Goal: Complete application form

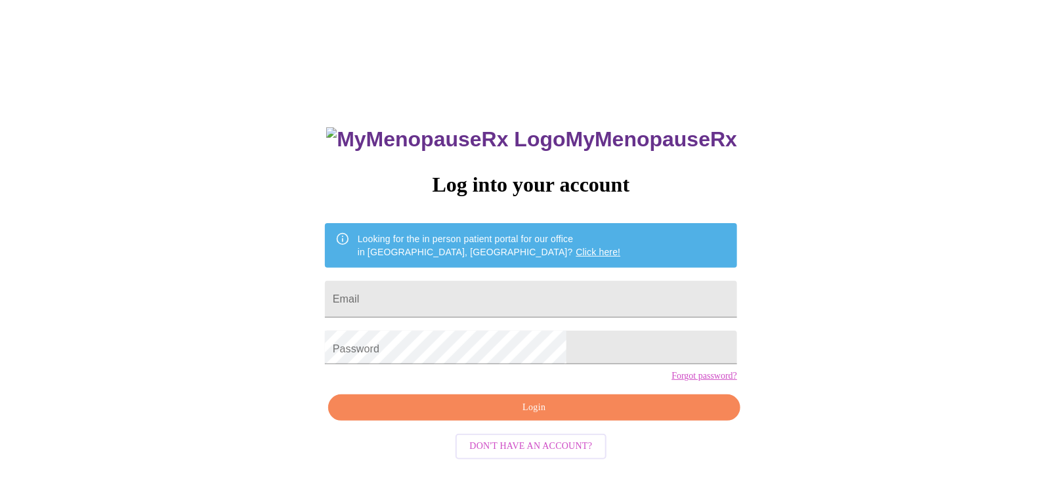
type input "[EMAIL_ADDRESS][DOMAIN_NAME]"
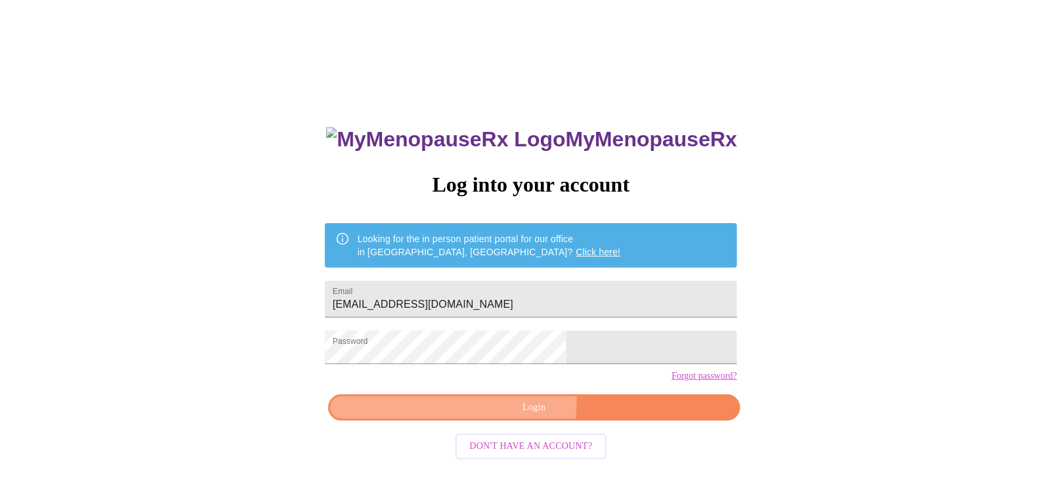
click at [538, 414] on span "Login" at bounding box center [534, 408] width 382 height 16
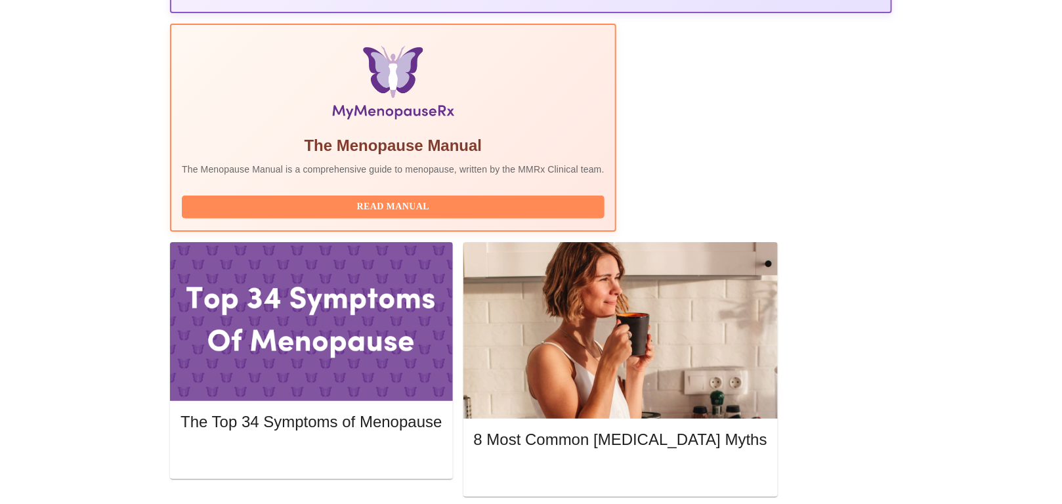
scroll to position [417, 0]
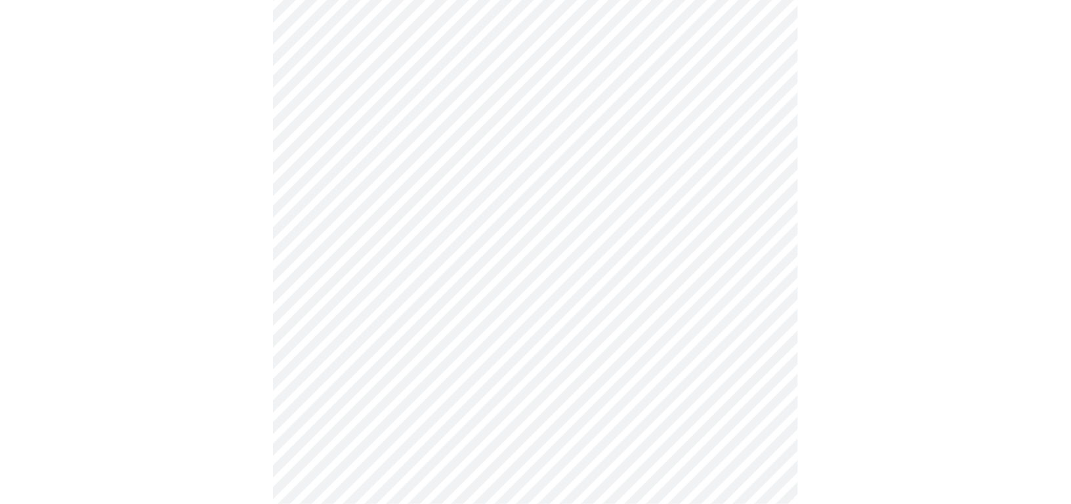
scroll to position [179, 0]
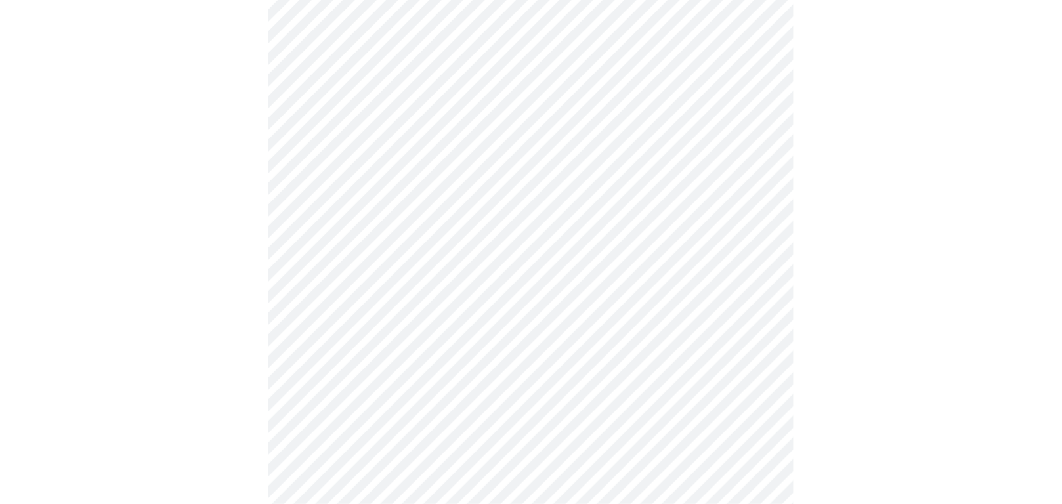
click at [375, 87] on body "MyMenopauseRx Appointments Messaging Labs Uploads Medications Community Refer a…" at bounding box center [531, 377] width 1052 height 1101
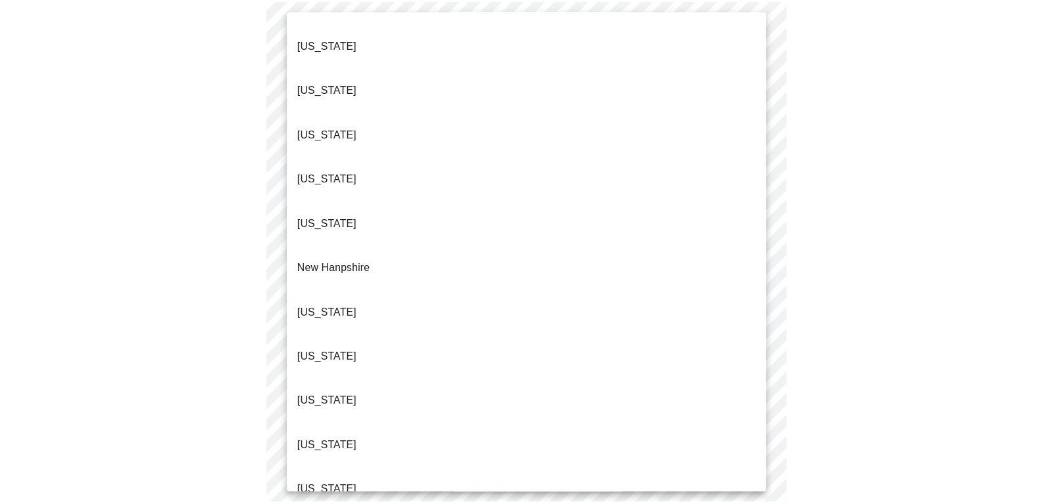
scroll to position [1101, 0]
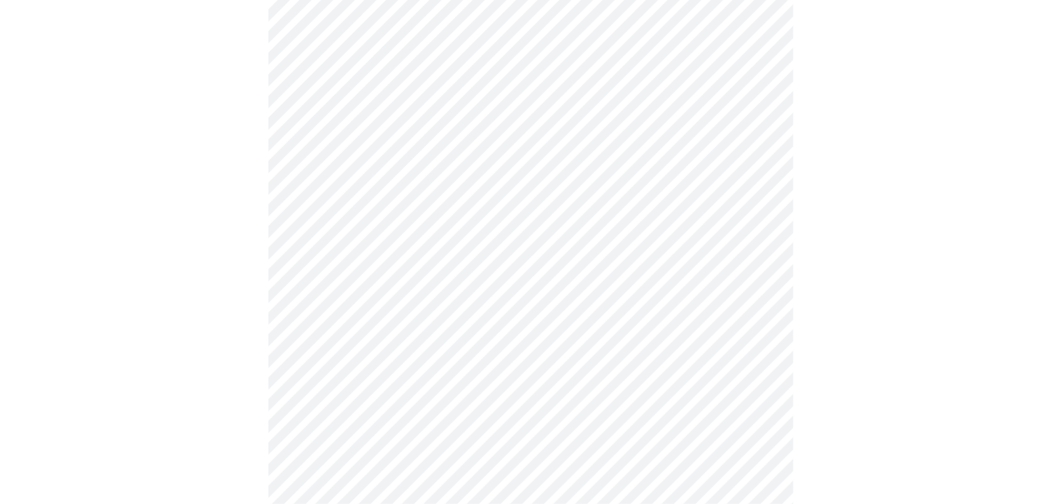
click at [389, 174] on body "MyMenopauseRx Appointments Messaging Labs Uploads Medications Community Refer a…" at bounding box center [531, 374] width 1052 height 1094
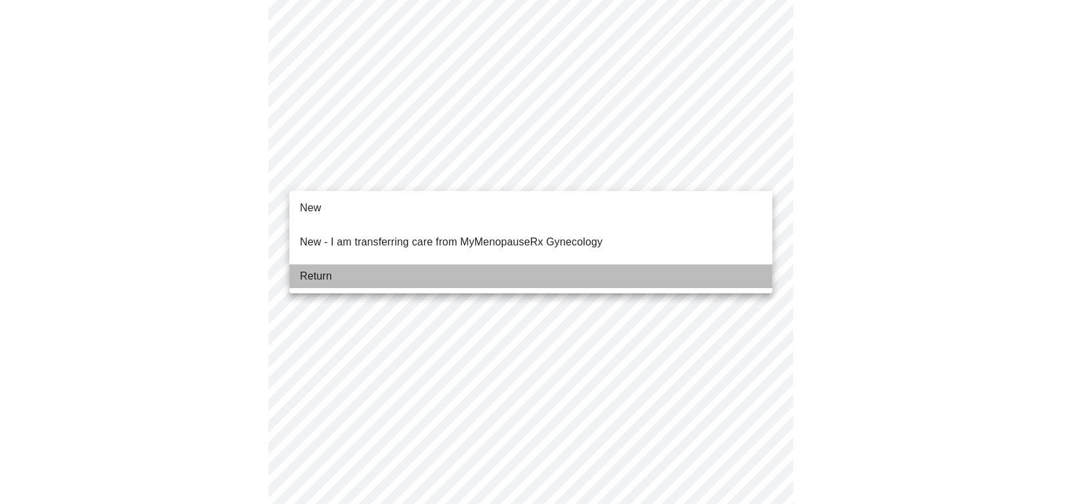
click at [324, 268] on span "Return" at bounding box center [316, 276] width 32 height 16
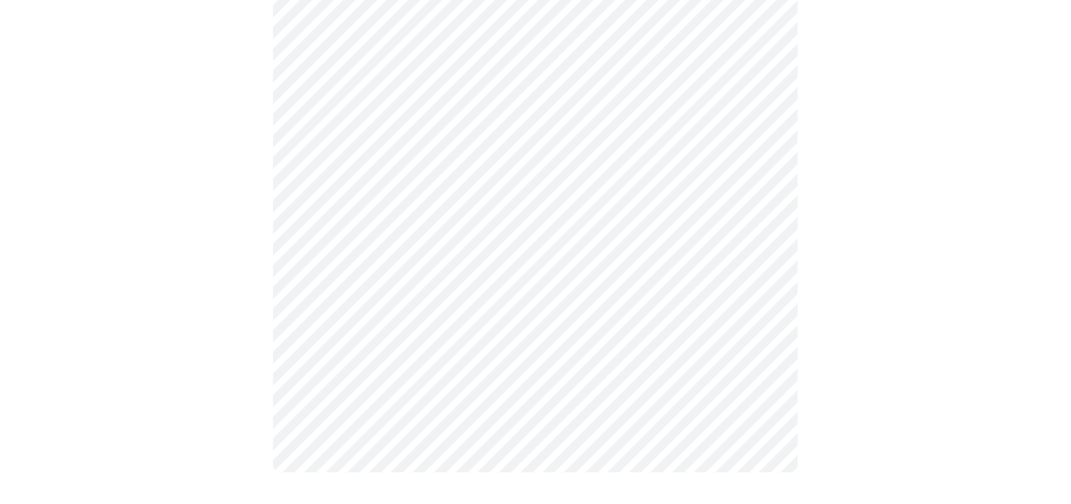
scroll to position [0, 0]
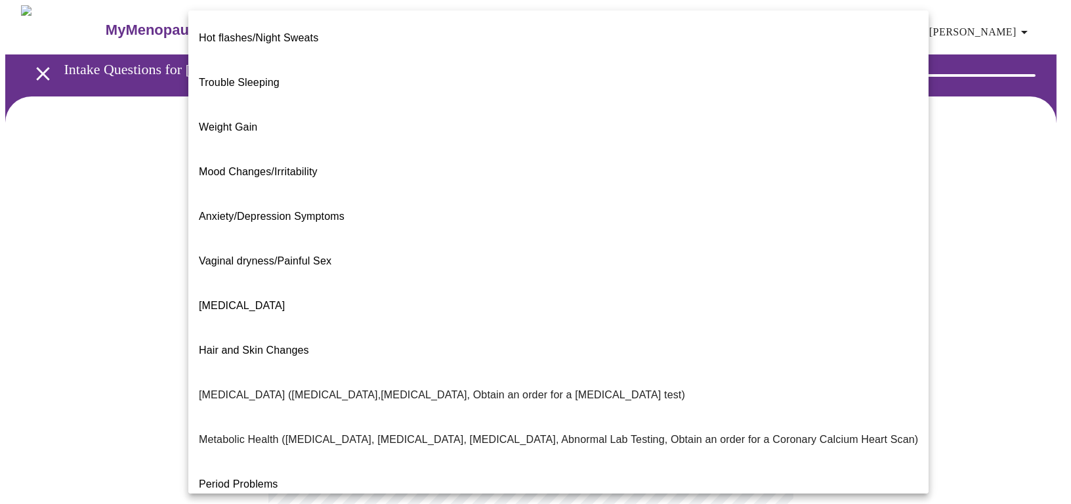
click at [341, 265] on body "MyMenopauseRx Appointments Messaging Labs Uploads Medications Community Refer a…" at bounding box center [535, 386] width 1061 height 763
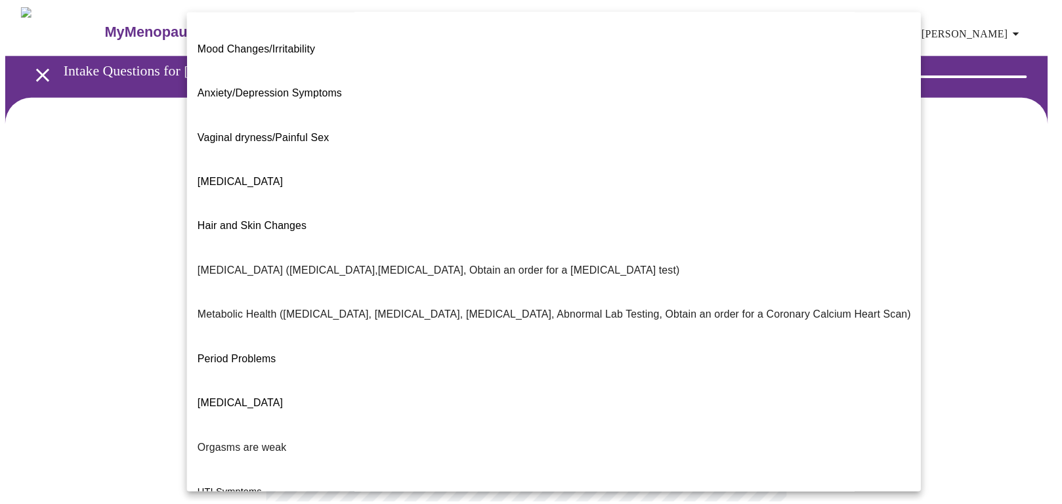
scroll to position [125, 0]
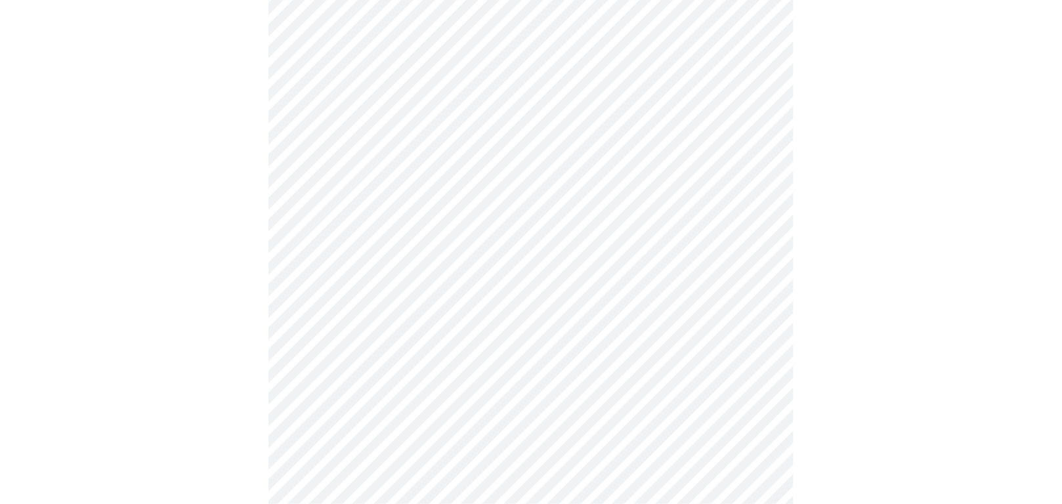
scroll to position [179, 0]
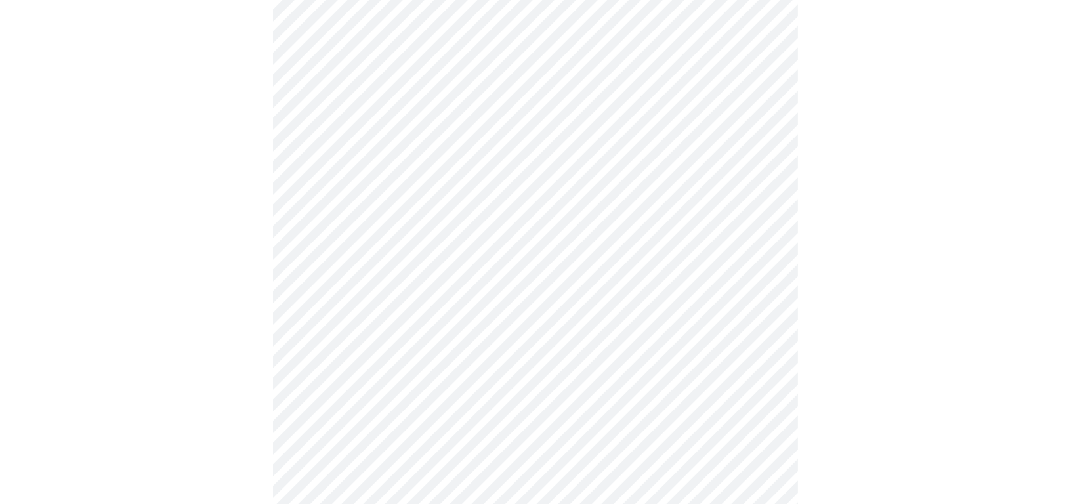
click at [385, 211] on body "MyMenopauseRx Appointments Messaging Labs Uploads Medications Community Refer a…" at bounding box center [535, 205] width 1061 height 756
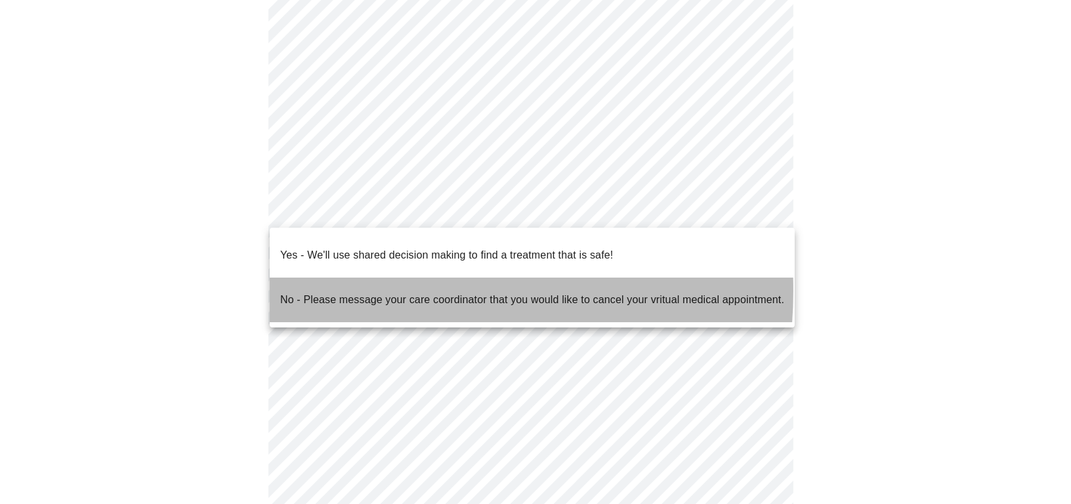
click at [372, 292] on p "No - Please message your care coordinator that you would like to cancel your vr…" at bounding box center [532, 300] width 504 height 16
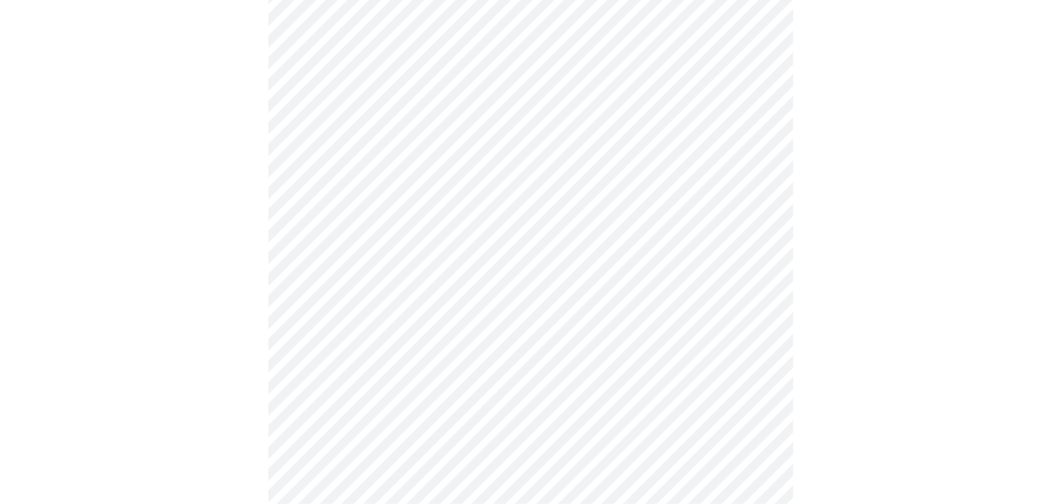
scroll to position [244, 0]
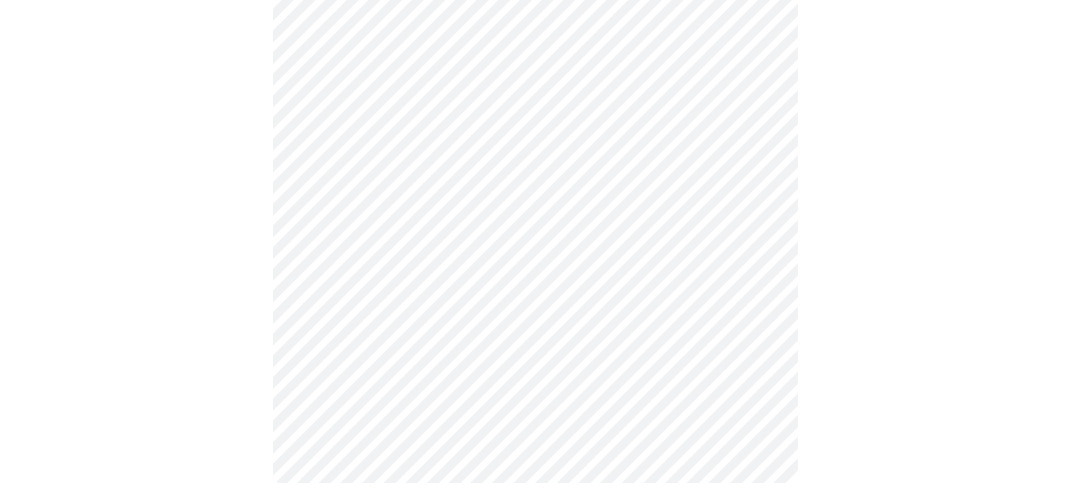
click at [400, 149] on body "MyMenopauseRx Appointments Messaging Labs Uploads Medications Community Refer a…" at bounding box center [535, 135] width 1061 height 748
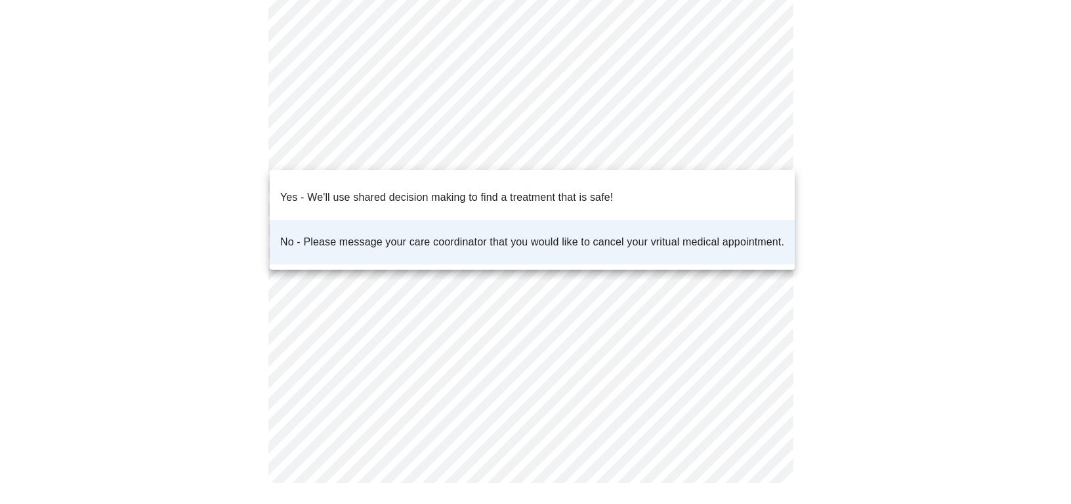
click at [386, 190] on p "Yes - We'll use shared decision making to find a treatment that is safe!" at bounding box center [446, 198] width 333 height 16
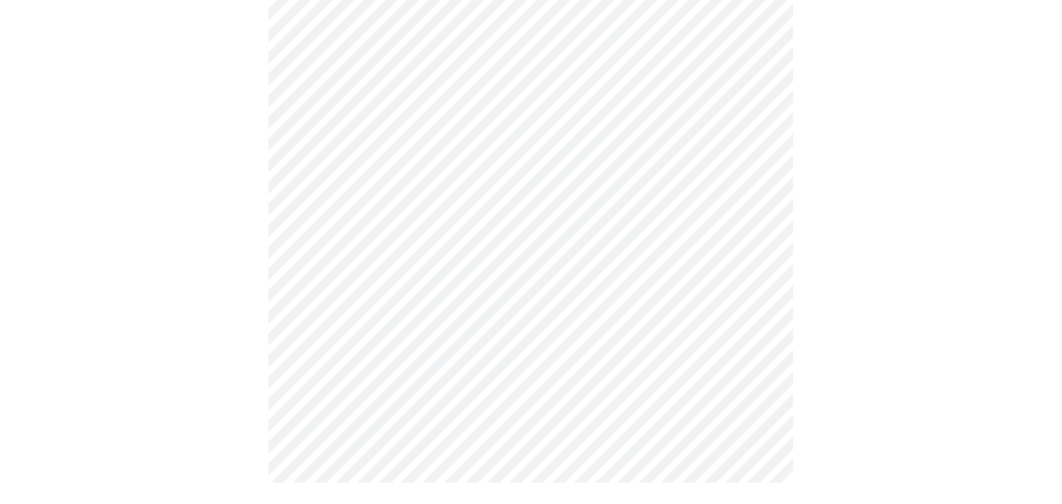
click at [364, 147] on body "MyMenopauseRx Appointments Messaging Labs Uploads Medications Community Refer a…" at bounding box center [531, 135] width 1052 height 748
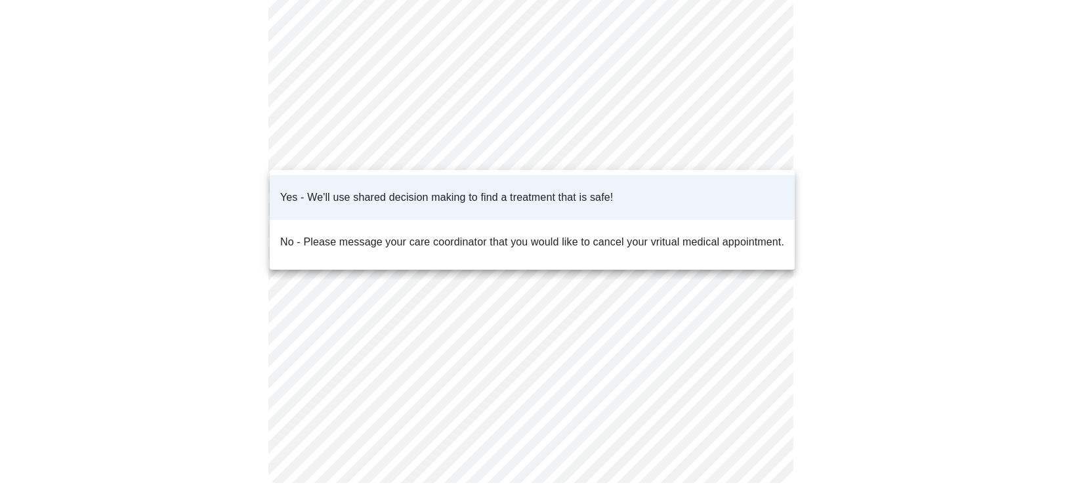
click at [377, 135] on div at bounding box center [535, 252] width 1071 height 504
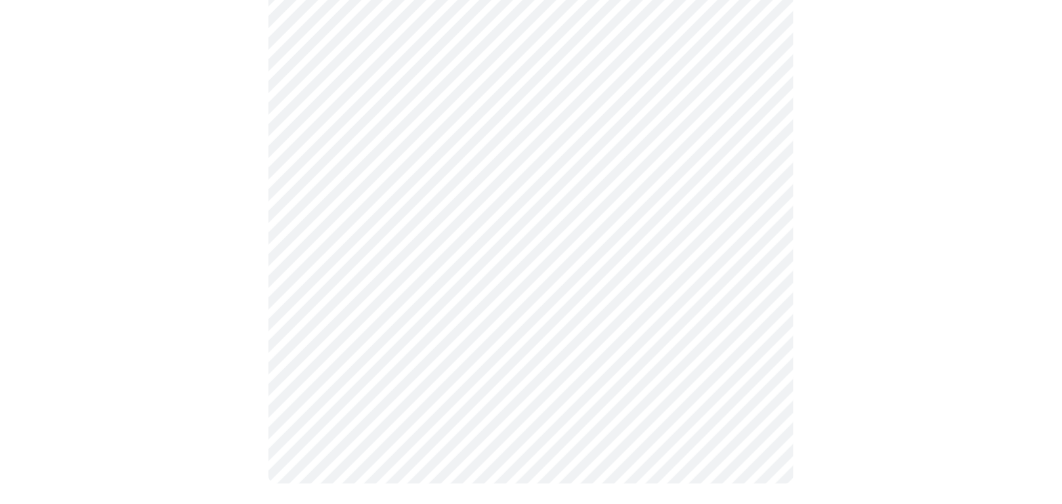
scroll to position [0, 0]
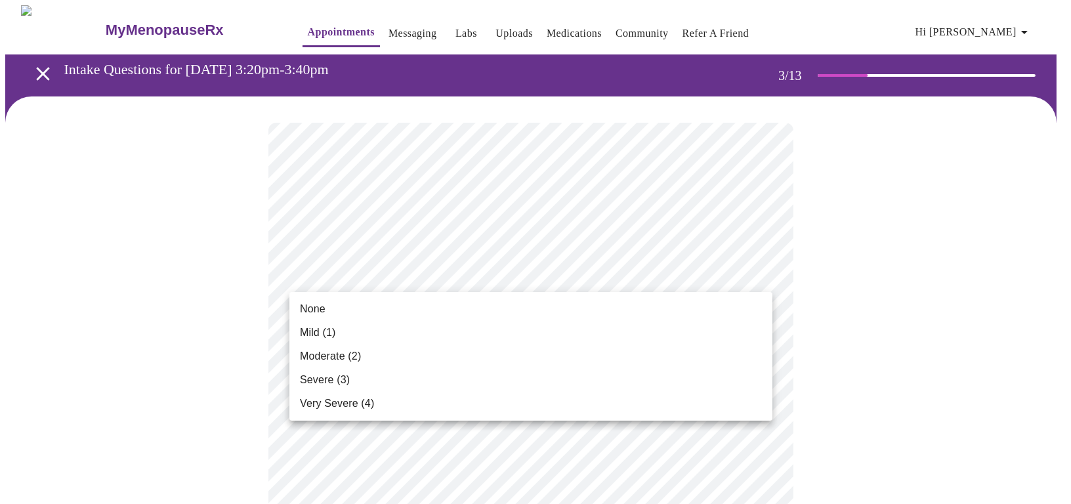
click at [320, 308] on span "None" at bounding box center [313, 309] width 26 height 16
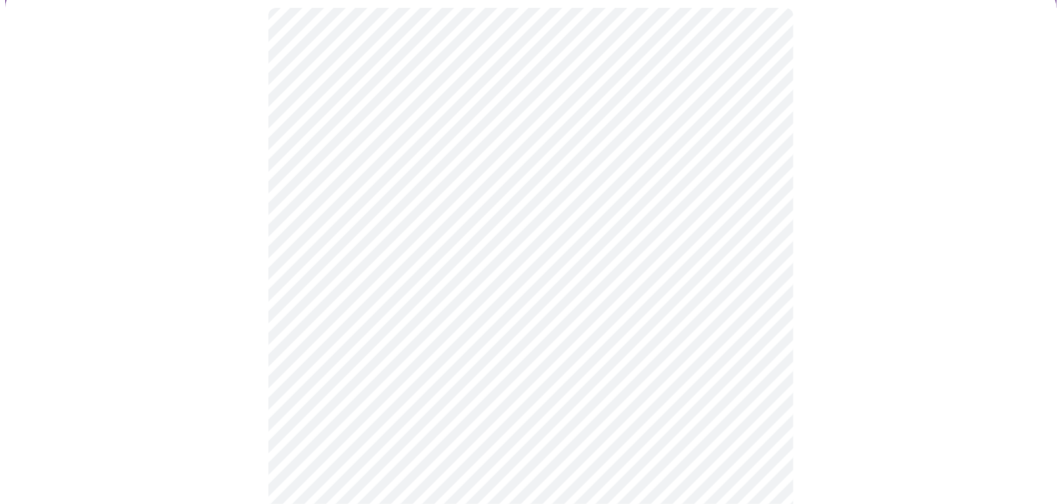
scroll to position [119, 0]
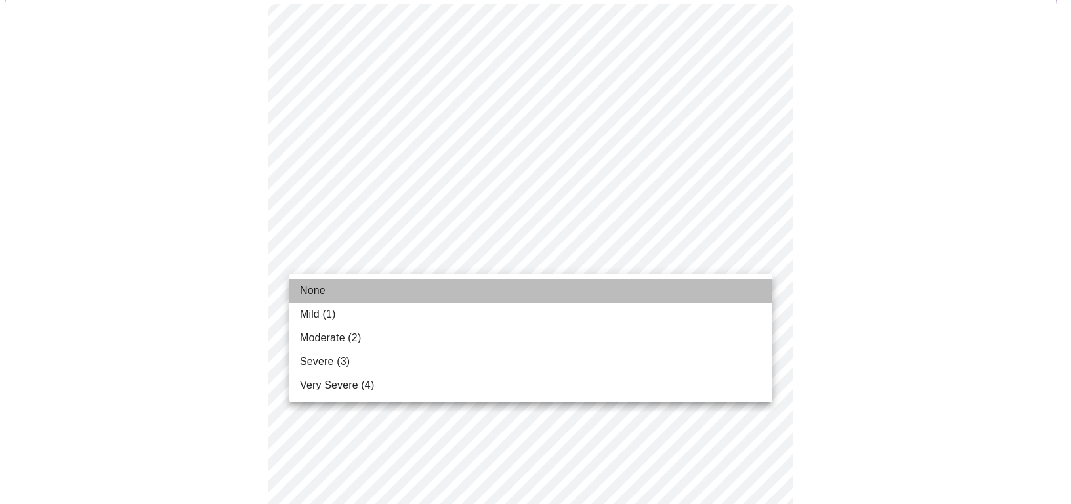
click at [312, 292] on span "None" at bounding box center [313, 291] width 26 height 16
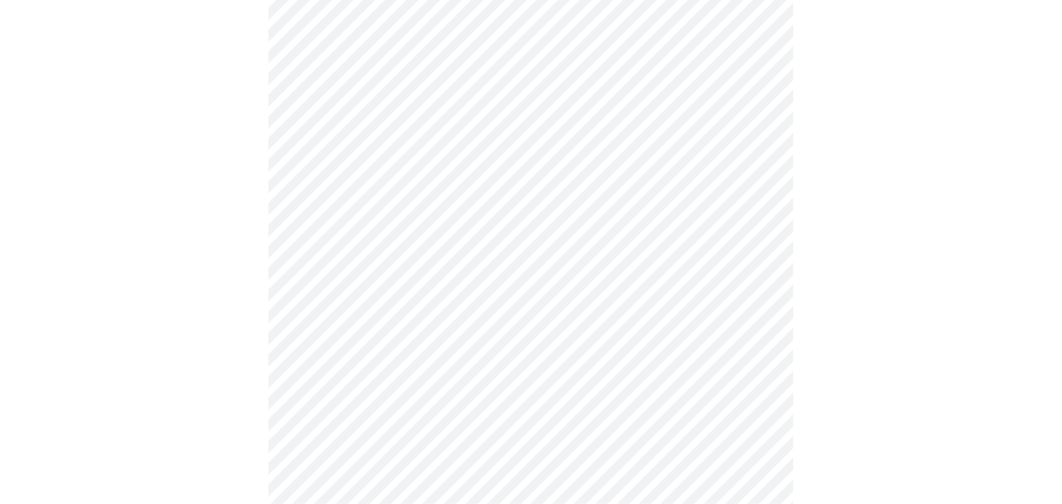
scroll to position [238, 0]
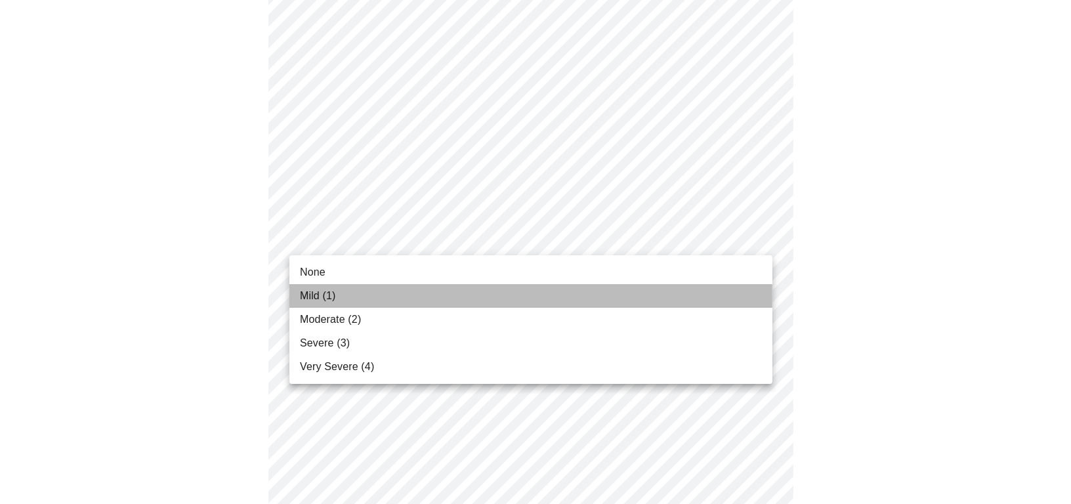
click at [307, 294] on span "Mild (1)" at bounding box center [318, 296] width 36 height 16
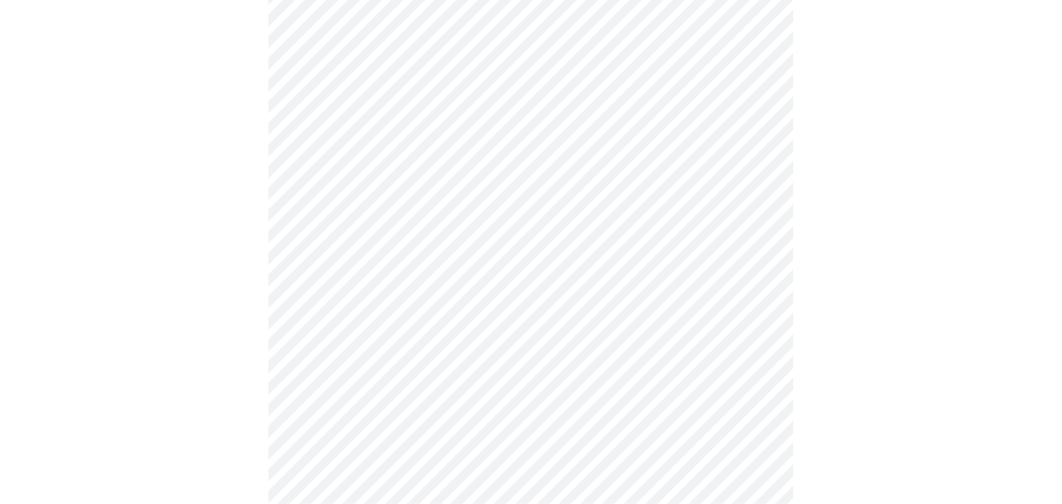
scroll to position [358, 0]
click at [333, 221] on body "MyMenopauseRx Appointments Messaging Labs Uploads Medications Community Refer a…" at bounding box center [531, 453] width 1052 height 1611
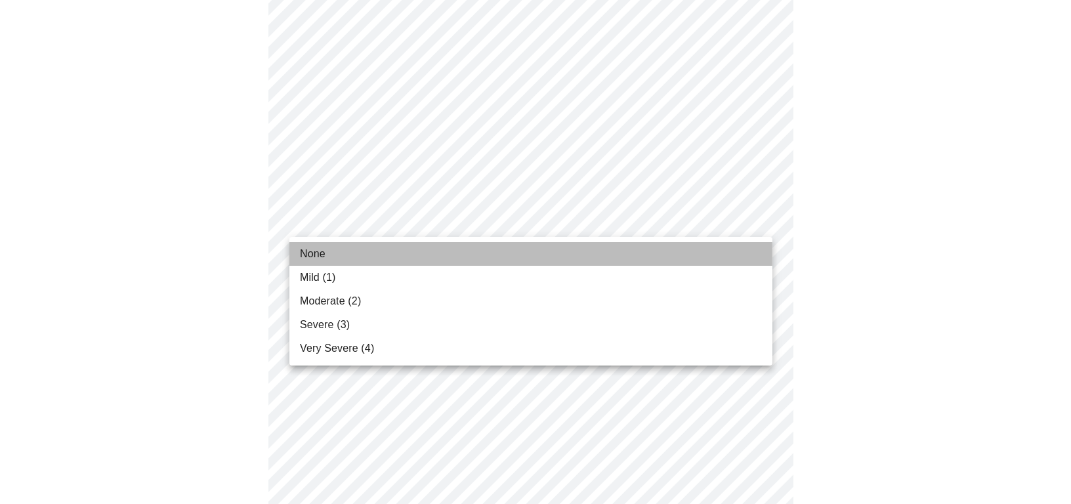
click at [313, 253] on span "None" at bounding box center [313, 254] width 26 height 16
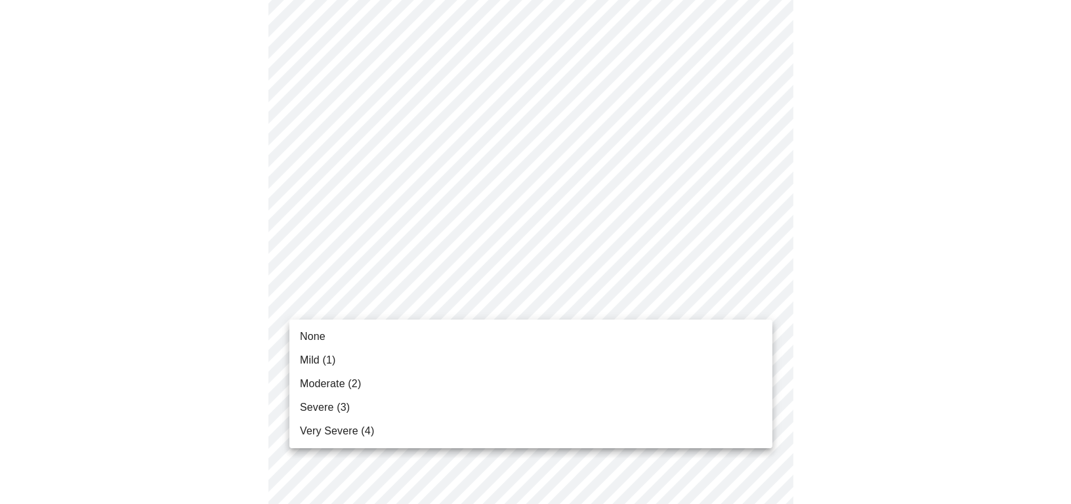
click at [328, 302] on body "MyMenopauseRx Appointments Messaging Labs Uploads Medications Community Refer a…" at bounding box center [535, 446] width 1061 height 1596
click at [309, 333] on span "None" at bounding box center [313, 337] width 26 height 16
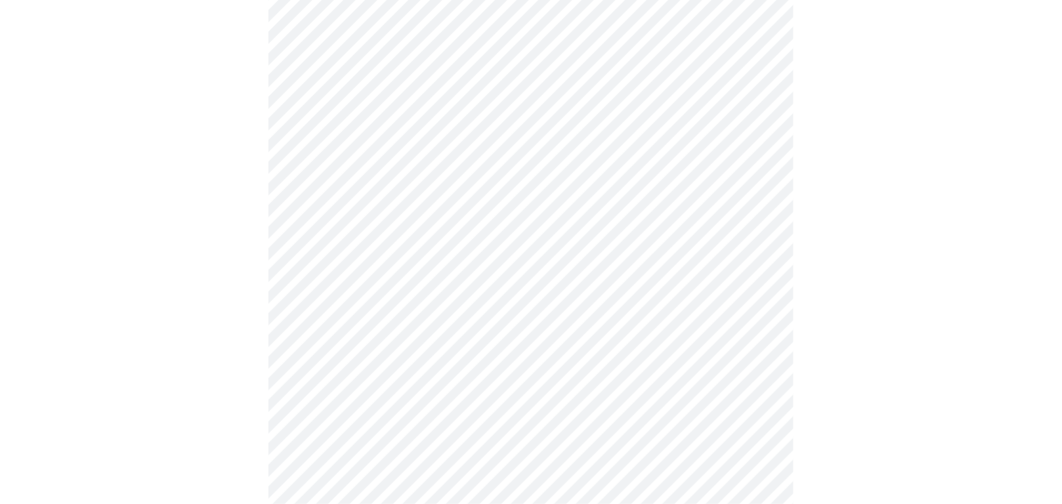
scroll to position [597, 0]
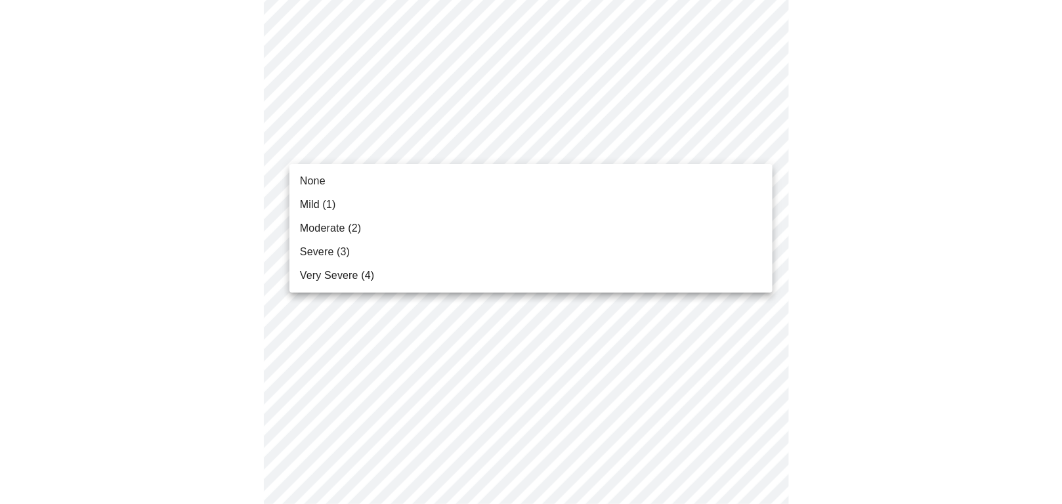
click at [331, 148] on body "MyMenopauseRx Appointments Messaging Labs Uploads Medications Community Refer a…" at bounding box center [531, 200] width 1052 height 1583
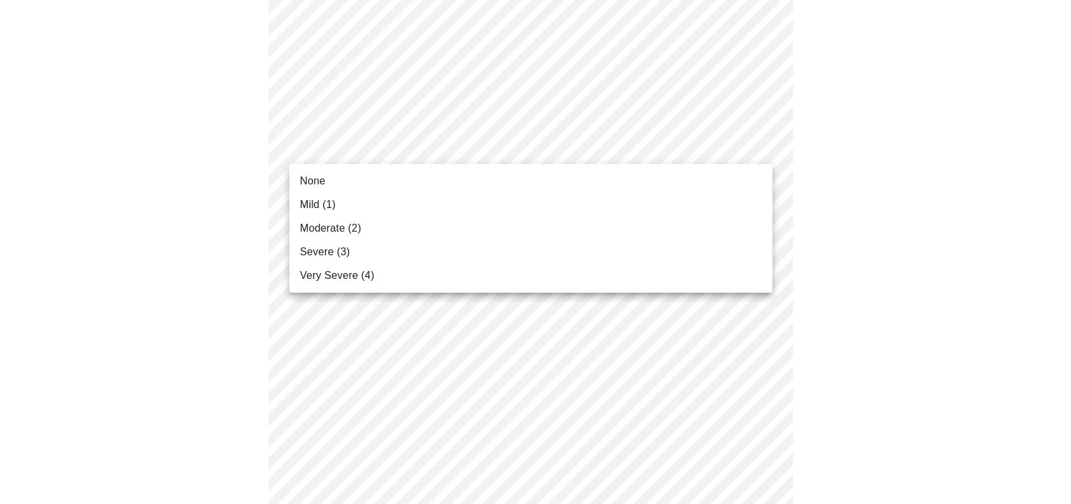
click at [315, 181] on span "None" at bounding box center [313, 181] width 26 height 16
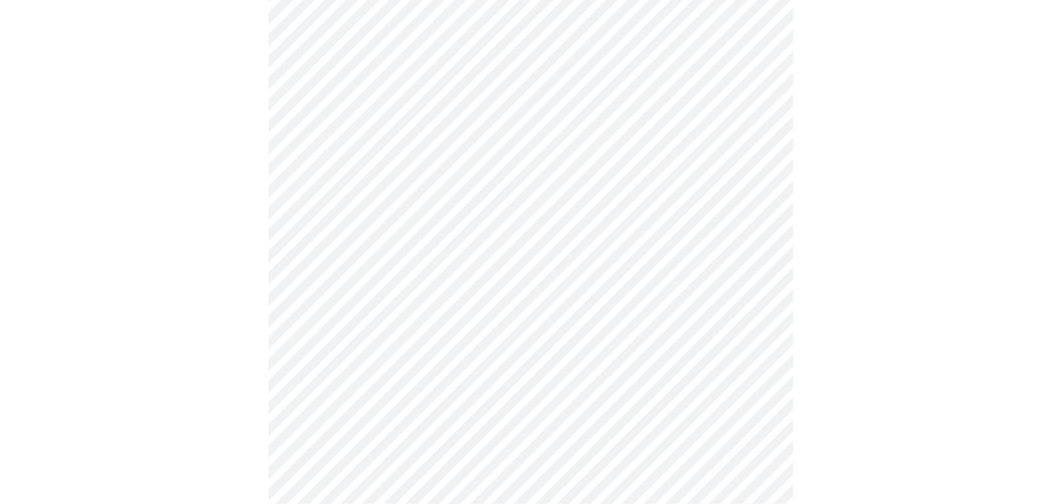
scroll to position [715, 0]
click at [341, 124] on body "MyMenopauseRx Appointments Messaging Labs Uploads Medications Community Refer a…" at bounding box center [531, 74] width 1052 height 1569
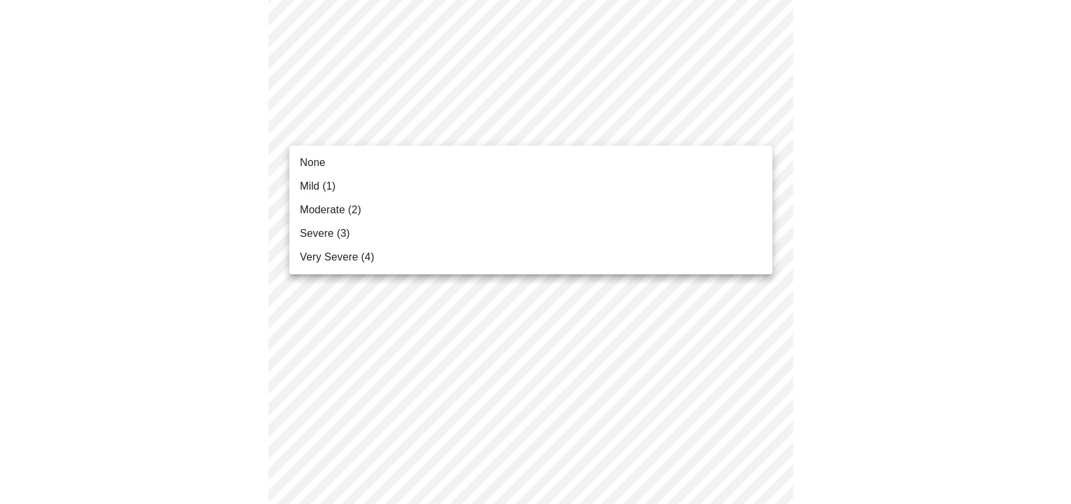
click at [318, 187] on span "Mild (1)" at bounding box center [318, 187] width 36 height 16
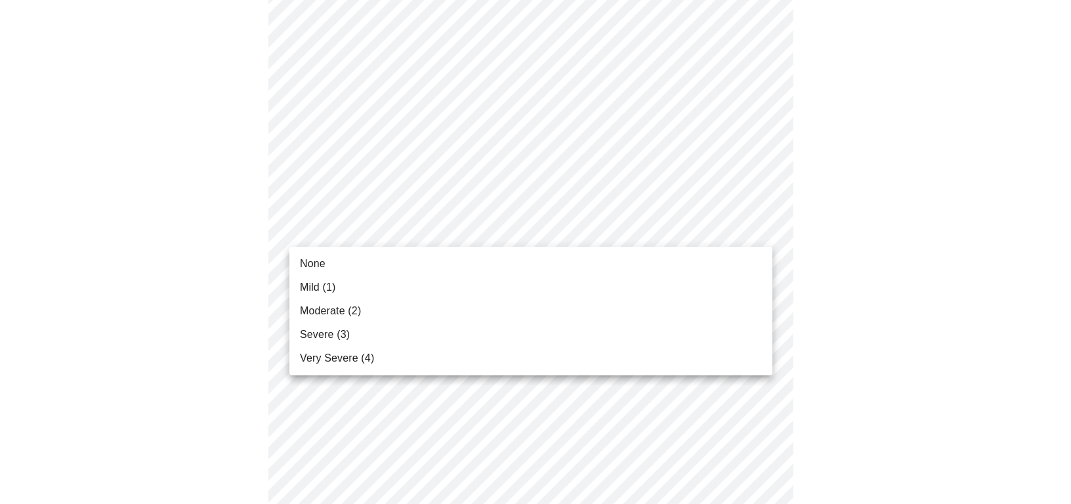
click at [350, 228] on body "MyMenopauseRx Appointments Messaging Labs Uploads Medications Community Refer a…" at bounding box center [535, 67] width 1061 height 1555
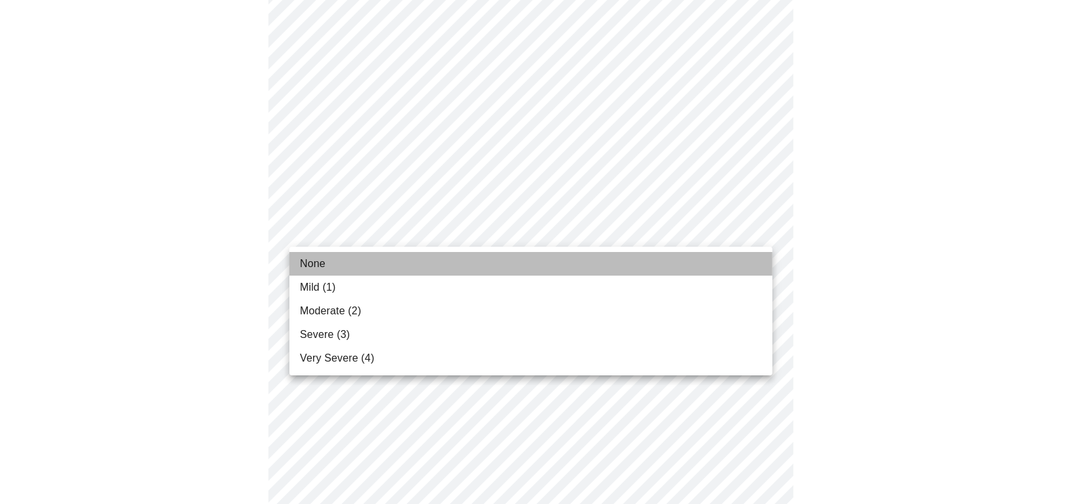
click at [326, 267] on li "None" at bounding box center [530, 264] width 483 height 24
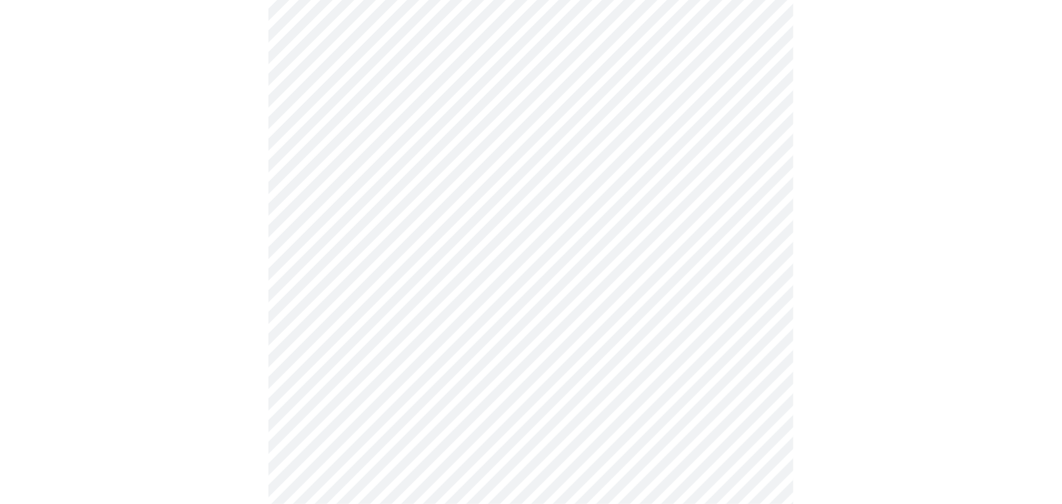
scroll to position [895, 0]
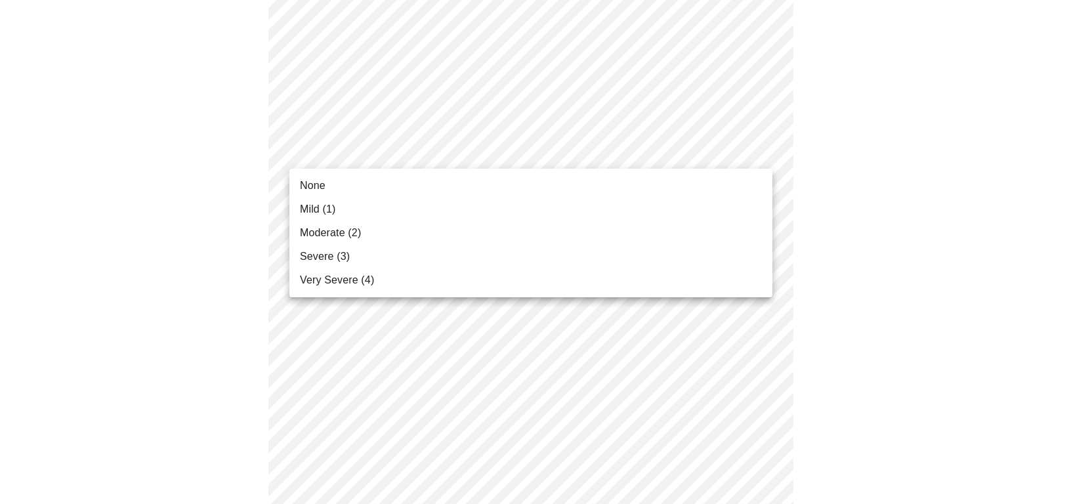
click at [318, 181] on span "None" at bounding box center [313, 186] width 26 height 16
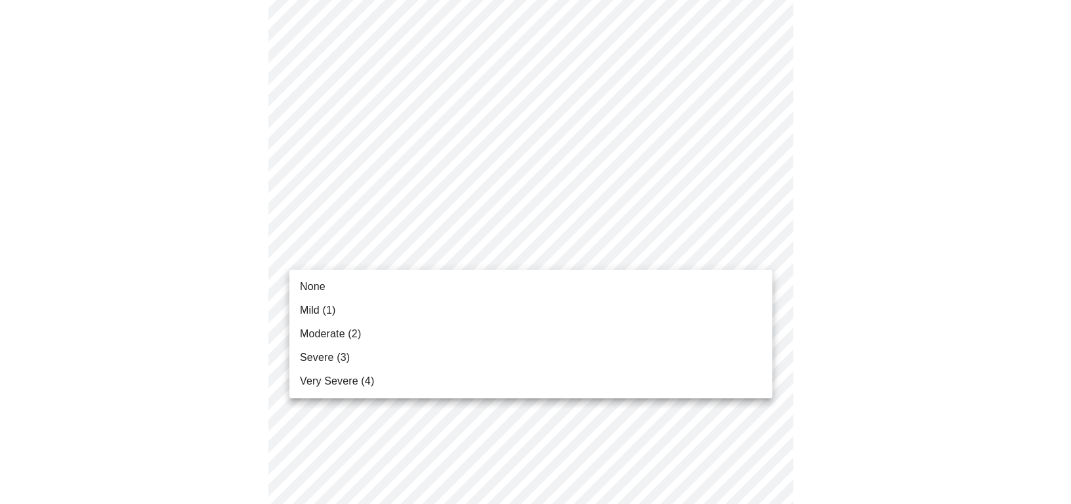
click at [311, 286] on span "None" at bounding box center [313, 287] width 26 height 16
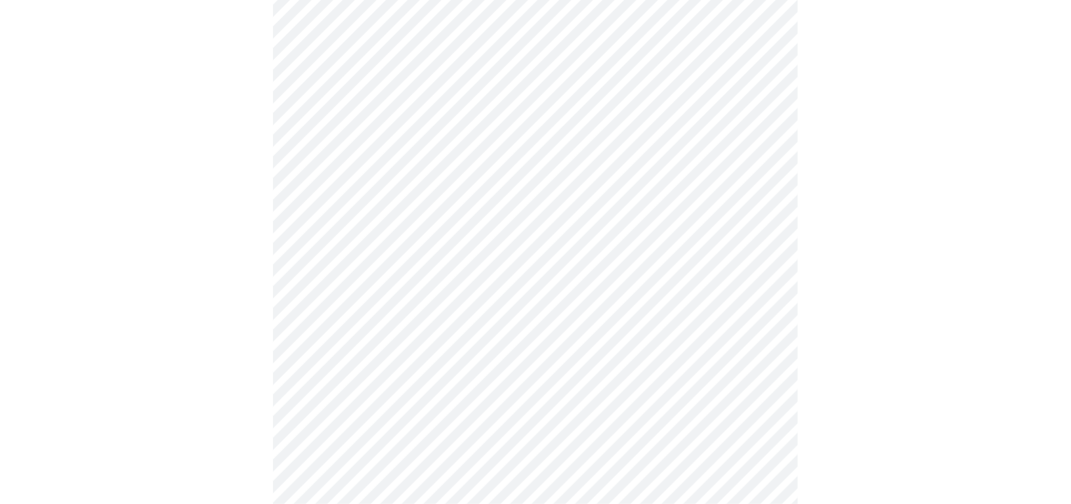
scroll to position [1008, 0]
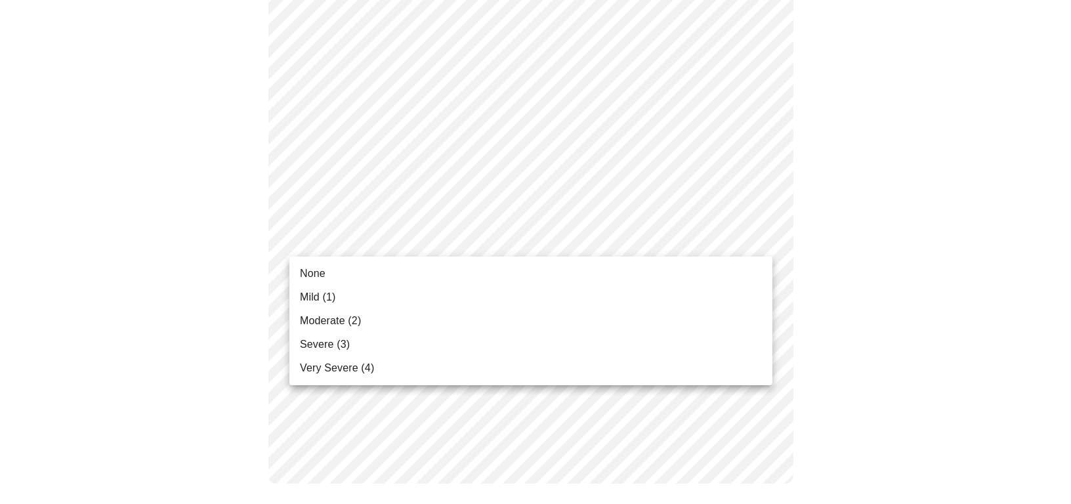
click at [309, 298] on span "Mild (1)" at bounding box center [318, 297] width 36 height 16
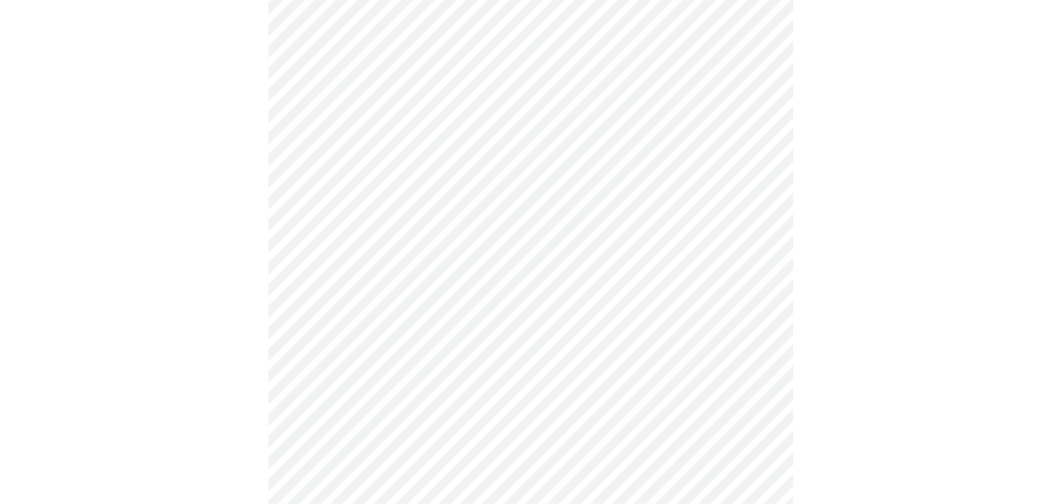
scroll to position [597, 0]
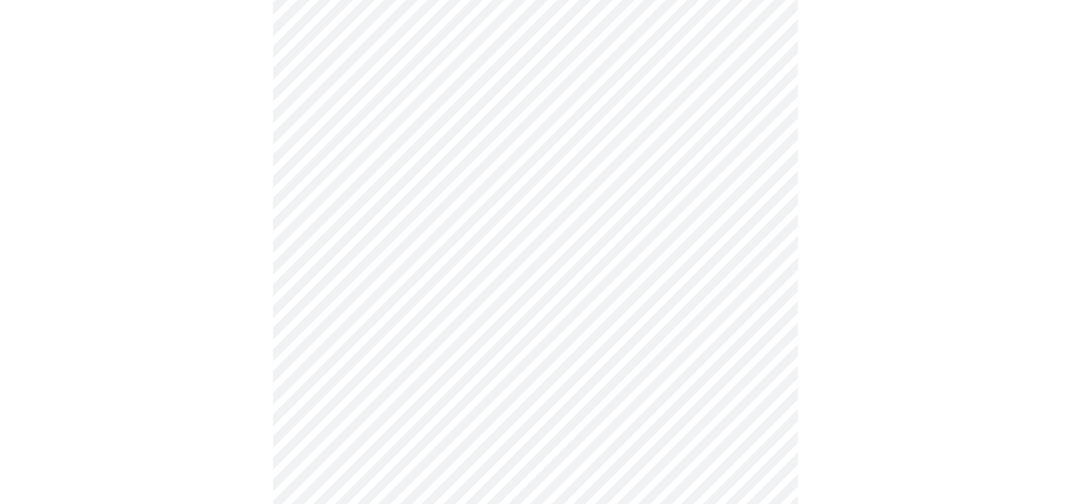
click at [353, 139] on body "MyMenopauseRx Appointments Messaging Labs Uploads Medications Community Refer a…" at bounding box center [535, 10] width 1061 height 1203
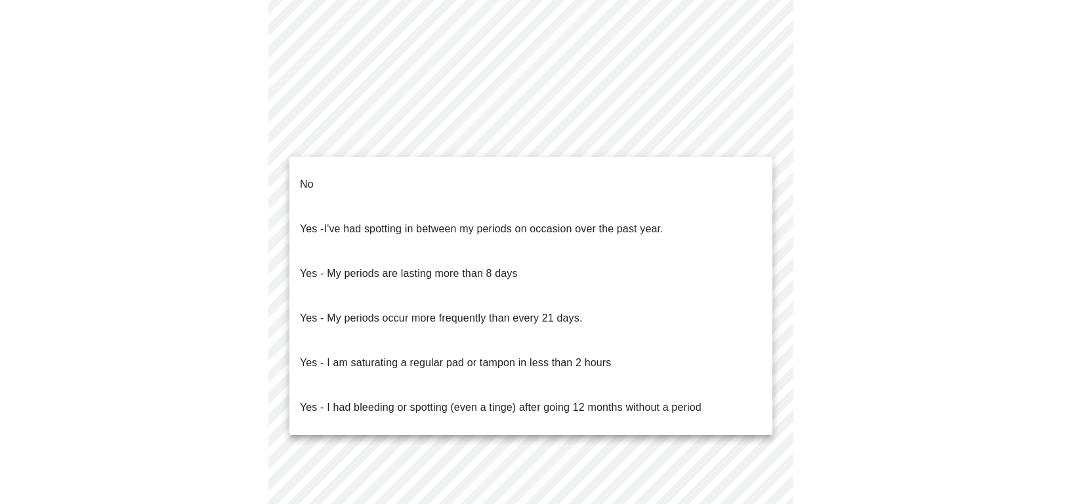
click at [318, 173] on li "No" at bounding box center [530, 184] width 483 height 45
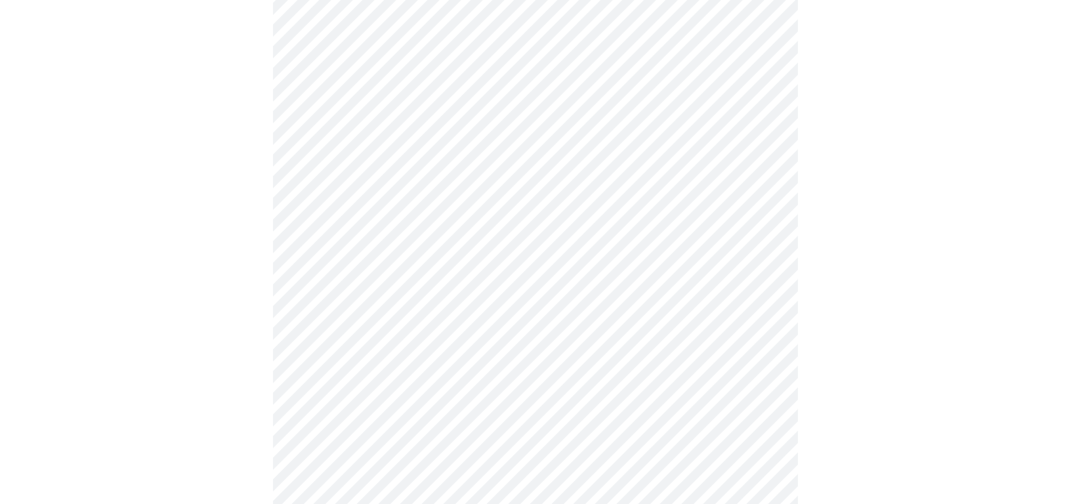
click at [336, 233] on body "MyMenopauseRx Appointments Messaging Labs Uploads Medications Community Refer a…" at bounding box center [535, 6] width 1061 height 1195
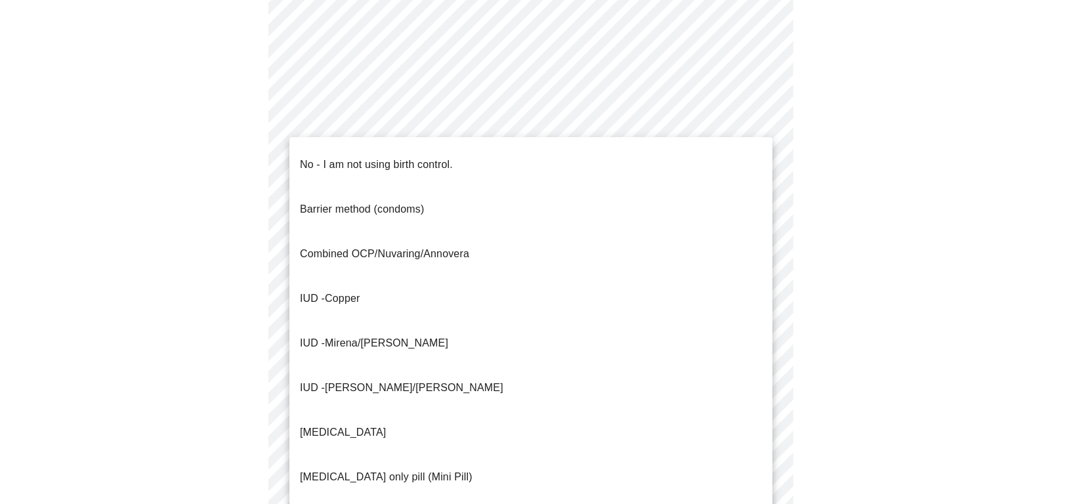
click at [352, 157] on p "No - I am not using birth control." at bounding box center [376, 165] width 153 height 16
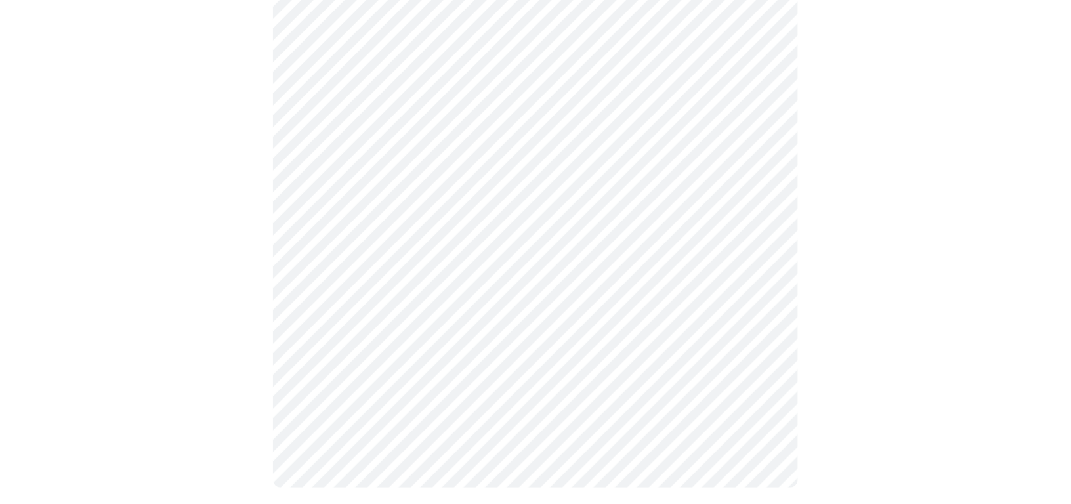
scroll to position [683, 0]
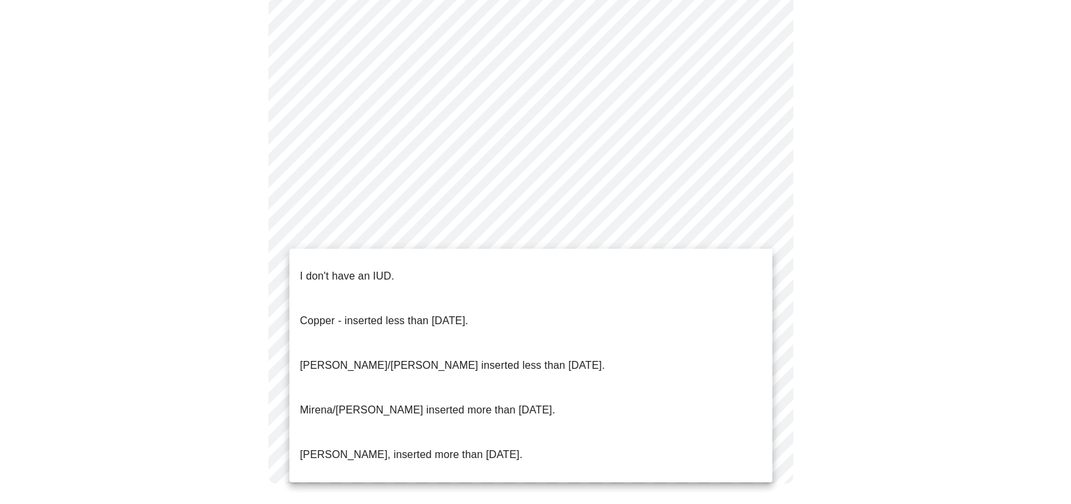
click at [311, 268] on p "I don't have an IUD." at bounding box center [347, 276] width 95 height 16
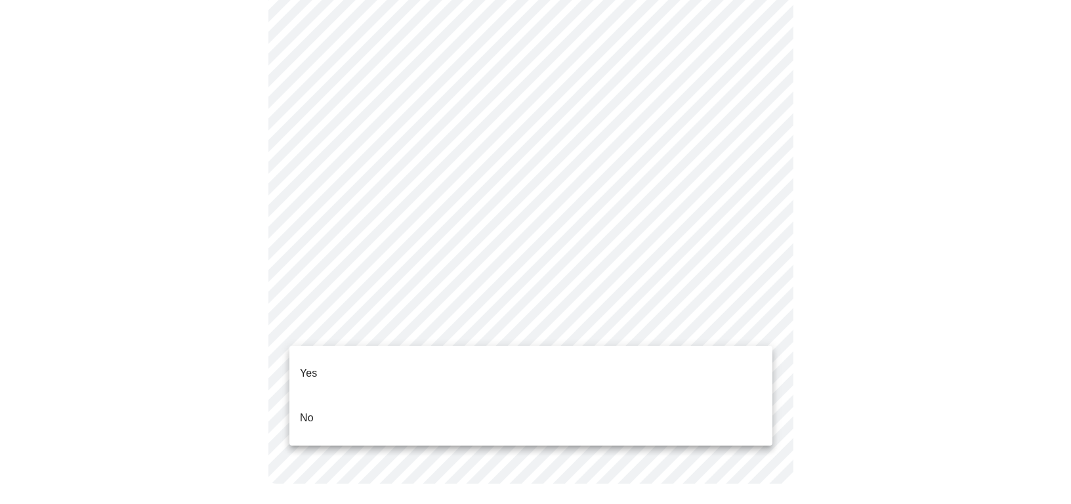
click at [309, 410] on p "No" at bounding box center [307, 418] width 14 height 16
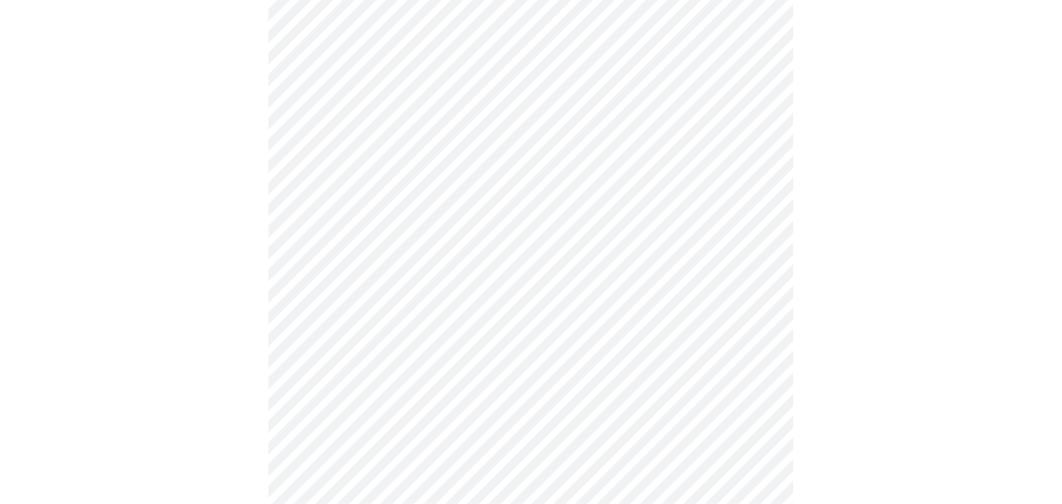
scroll to position [3103, 0]
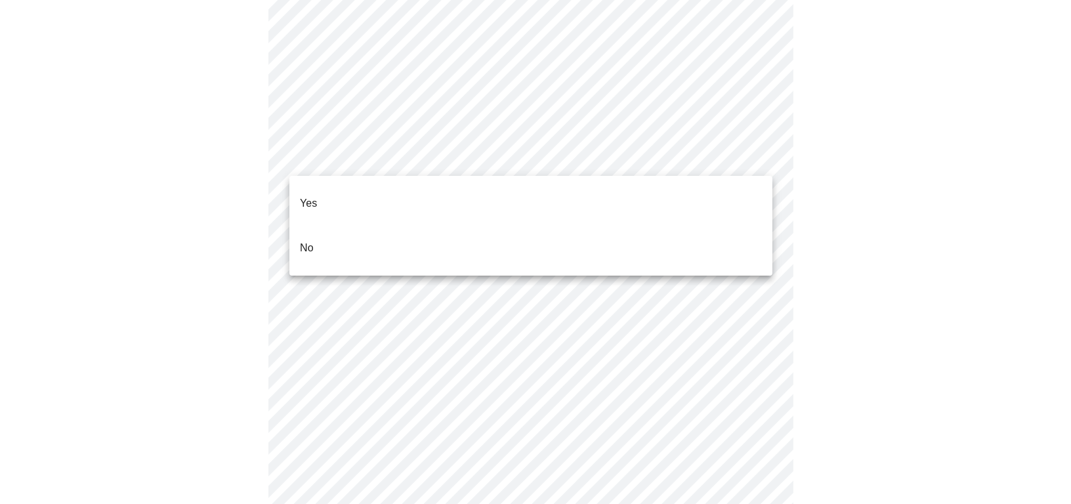
click at [315, 226] on li "No" at bounding box center [530, 248] width 483 height 45
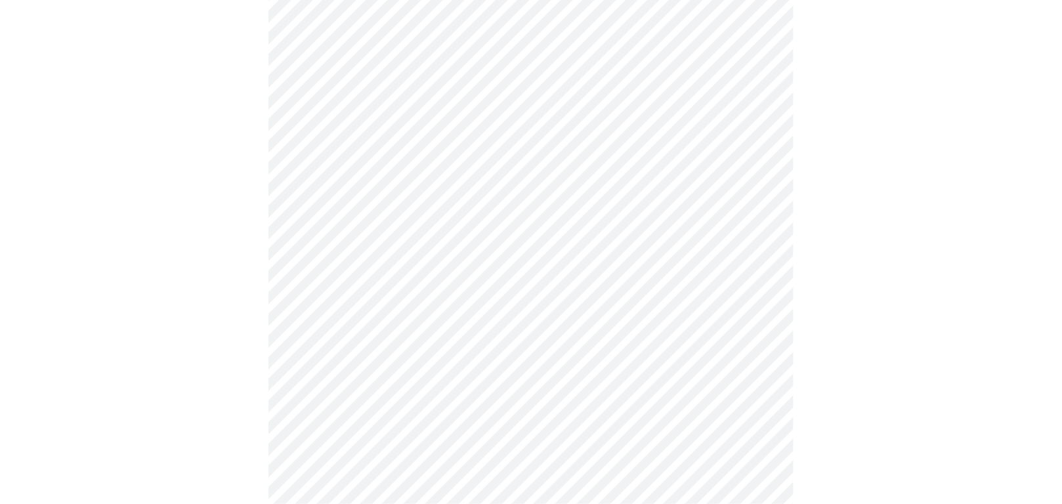
scroll to position [1074, 0]
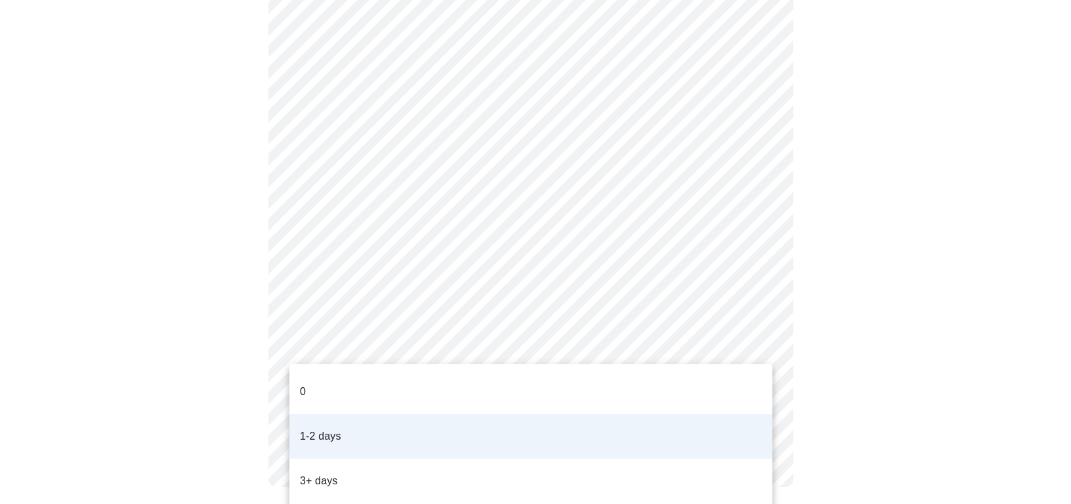
click at [329, 429] on p "1-2 days" at bounding box center [320, 437] width 41 height 16
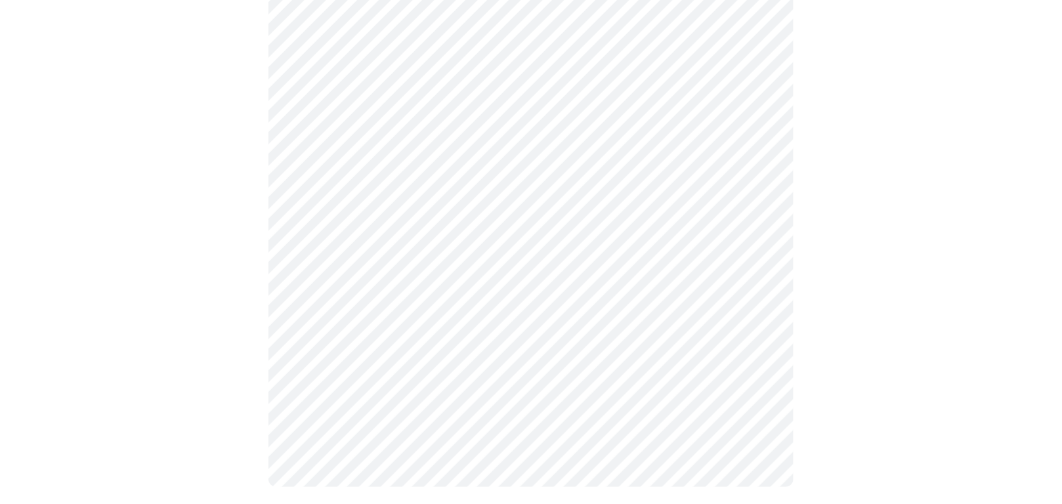
scroll to position [0, 0]
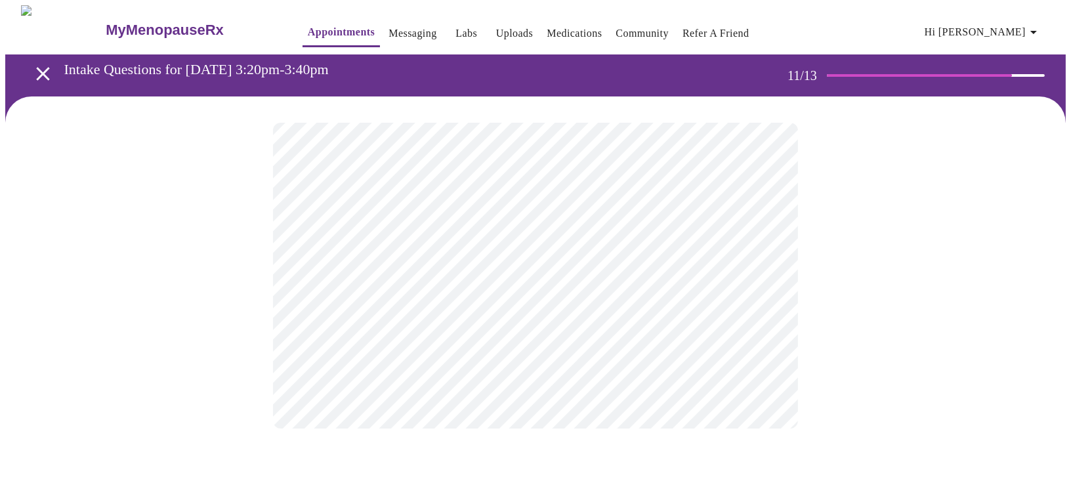
click at [257, 278] on div at bounding box center [535, 275] width 1061 height 358
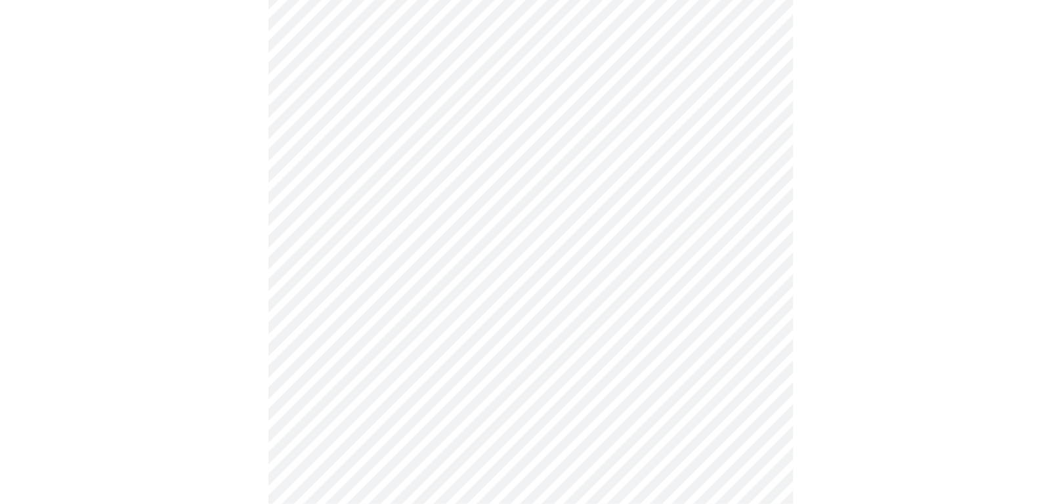
scroll to position [593, 0]
